Goal: Information Seeking & Learning: Learn about a topic

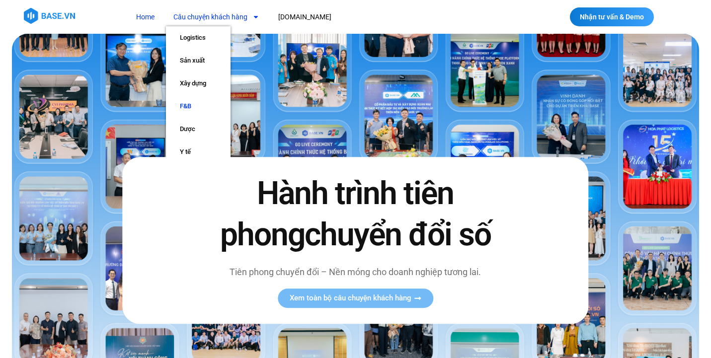
click at [199, 105] on link "F&B" at bounding box center [198, 106] width 65 height 23
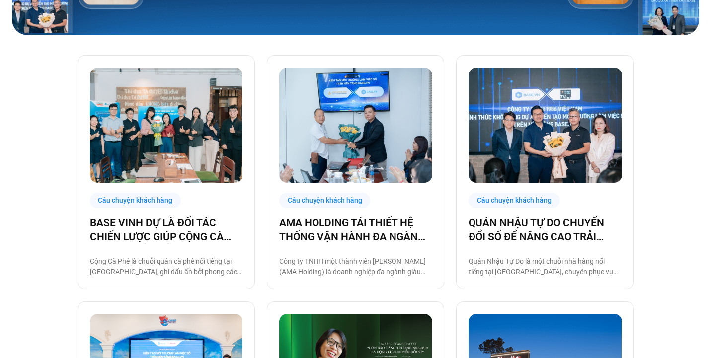
scroll to position [220, 0]
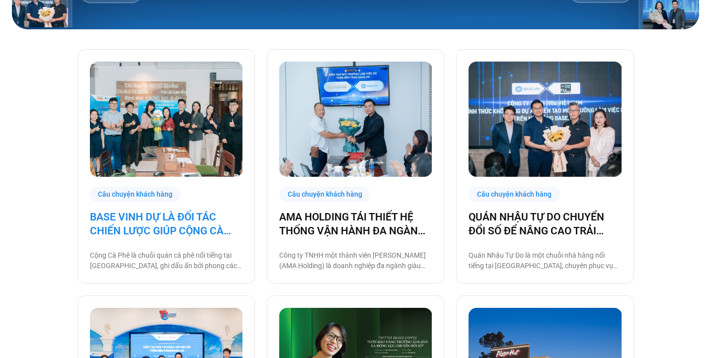
click at [173, 220] on link "BASE VINH DỰ LÀ ĐỐI TÁC CHIẾN LƯỢC GIÚP CỘNG CÀ PHÊ CHUYỂN ĐỔI SỐ VẬN HÀNH!" at bounding box center [166, 224] width 153 height 28
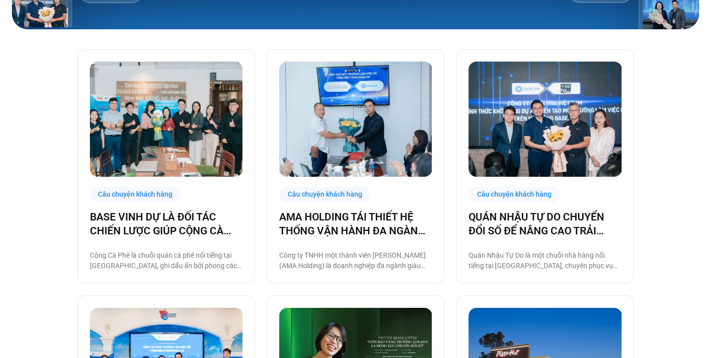
click at [171, 147] on img at bounding box center [166, 119] width 153 height 115
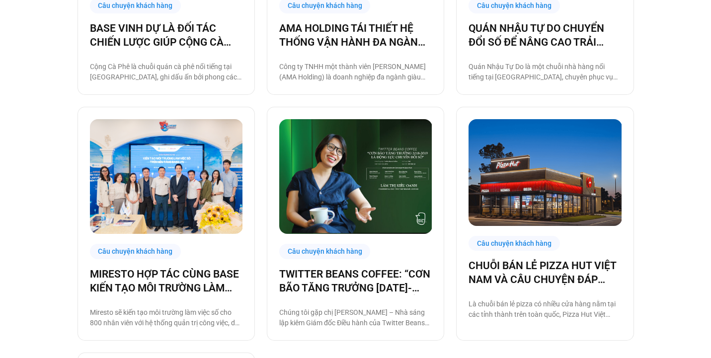
scroll to position [412, 0]
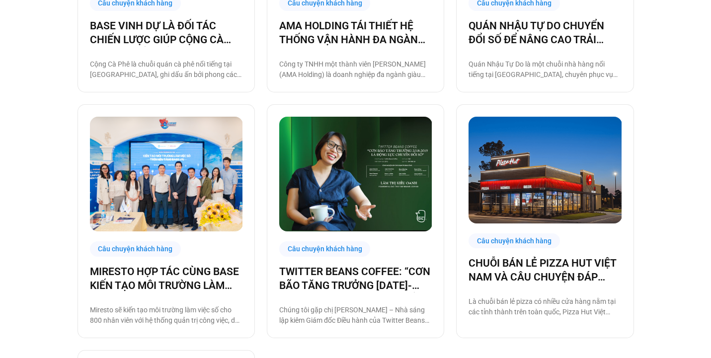
click at [217, 190] on img at bounding box center [166, 174] width 153 height 115
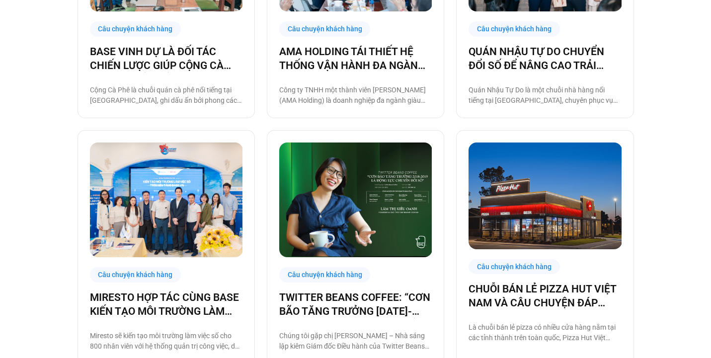
scroll to position [366, 0]
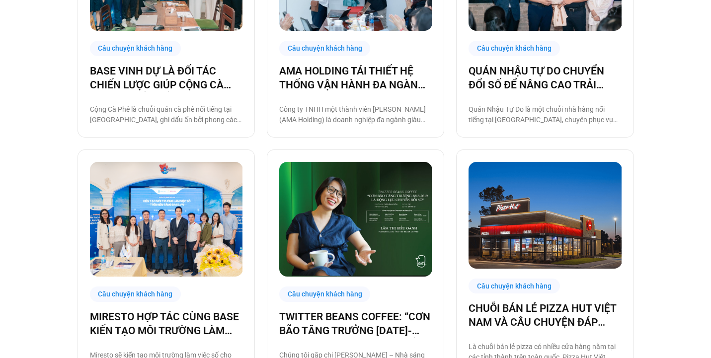
click at [543, 236] on img at bounding box center [545, 215] width 153 height 107
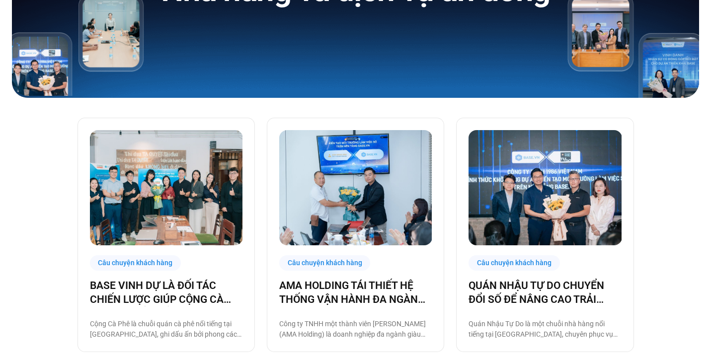
scroll to position [157, 0]
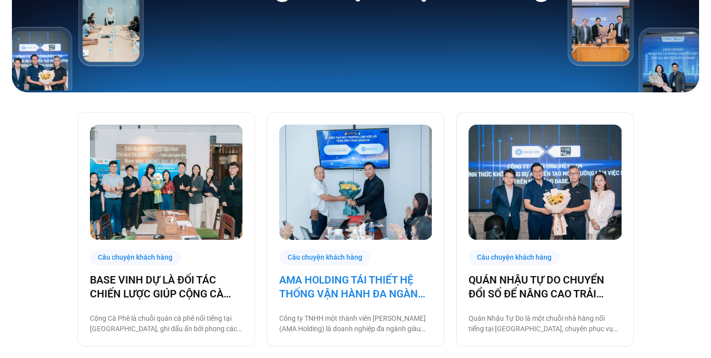
click at [398, 285] on link "AMA HOLDING TÁI THIẾT HỆ THỐNG VẬN HÀNH ĐA NGÀNH CÙNG [DOMAIN_NAME]" at bounding box center [355, 287] width 153 height 28
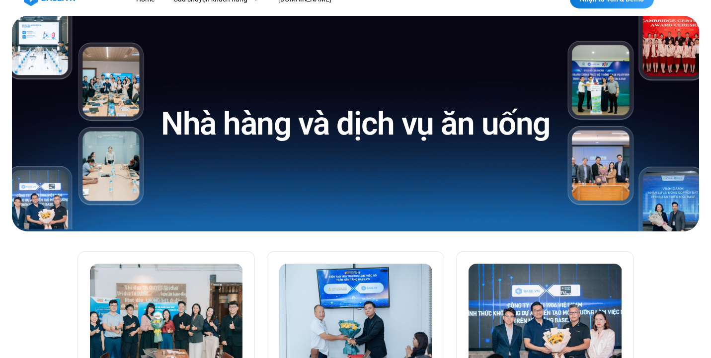
scroll to position [0, 0]
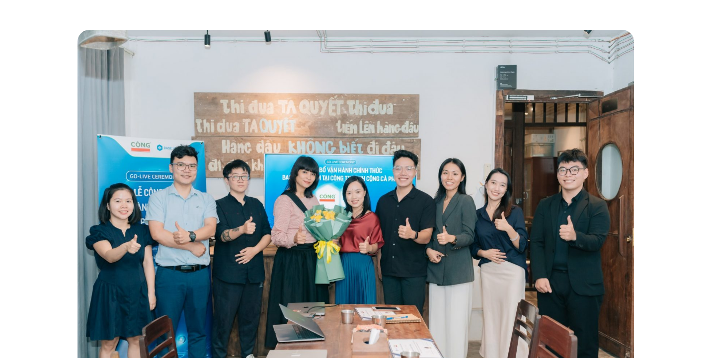
scroll to position [191, 0]
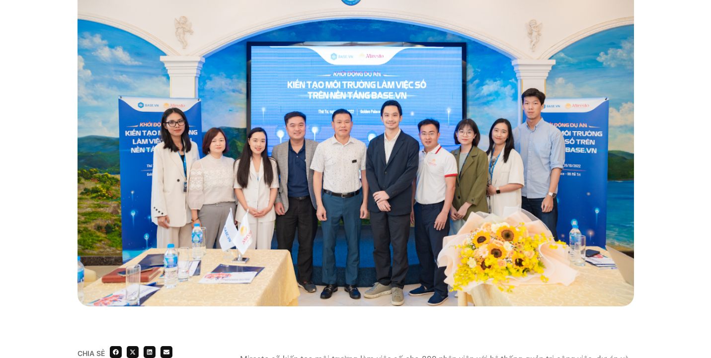
scroll to position [252, 0]
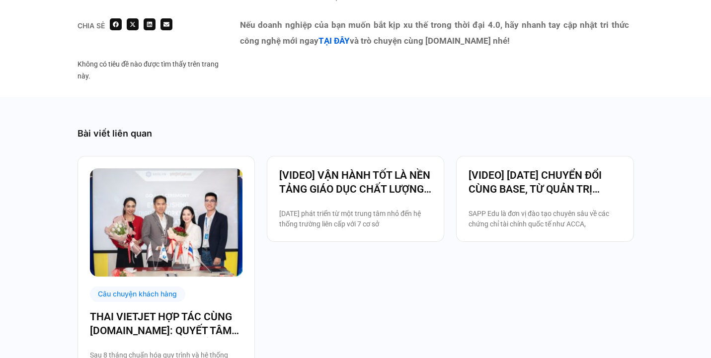
scroll to position [1918, 0]
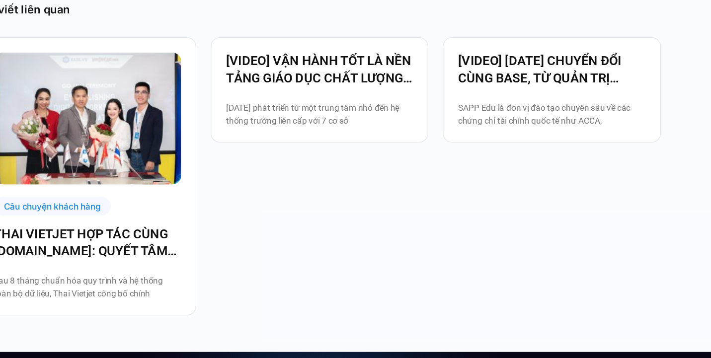
scroll to position [1636, 0]
